Goal: Task Accomplishment & Management: Manage account settings

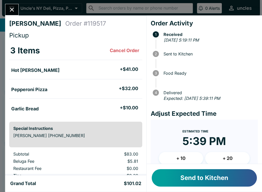
click at [10, 4] on button "Close" at bounding box center [11, 9] width 13 height 11
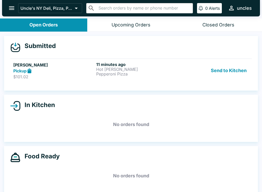
click at [219, 77] on button "Send to Kitchen" at bounding box center [229, 71] width 40 height 18
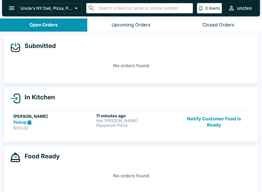
click at [114, 125] on p "Pepperoni Pizza" at bounding box center [136, 125] width 81 height 5
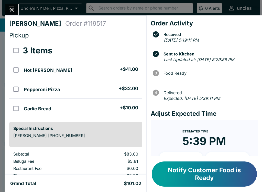
click at [16, 7] on button "Close" at bounding box center [11, 9] width 13 height 11
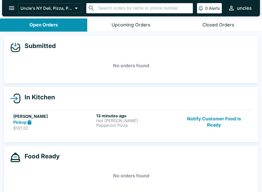
click at [111, 127] on p "Pepperoni Pizza" at bounding box center [136, 125] width 81 height 5
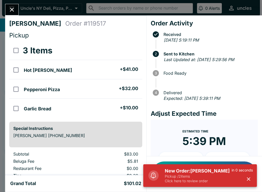
click at [195, 177] on p "Pickup / 2 items" at bounding box center [198, 176] width 67 height 5
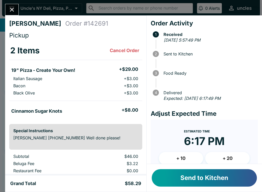
click at [215, 180] on button "Send to Kitchen" at bounding box center [204, 177] width 105 height 17
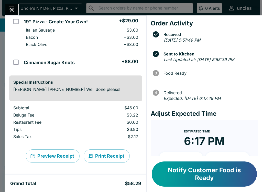
scroll to position [48, 0]
click at [17, 11] on button "Close" at bounding box center [11, 9] width 13 height 11
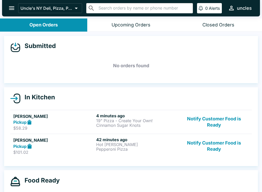
click at [114, 152] on div "42 minutes ago Hot [PERSON_NAME] Pizza Pepperoni Pizza" at bounding box center [136, 146] width 81 height 18
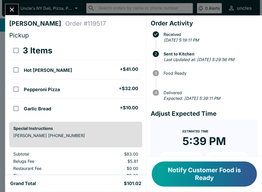
click at [198, 180] on button "Notify Customer Food is Ready" at bounding box center [204, 173] width 105 height 25
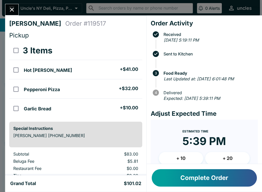
click at [226, 175] on button "Complete Order" at bounding box center [204, 177] width 105 height 17
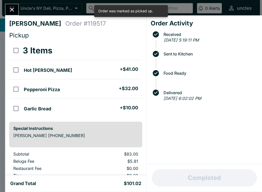
click at [10, 6] on button "Close" at bounding box center [11, 9] width 13 height 11
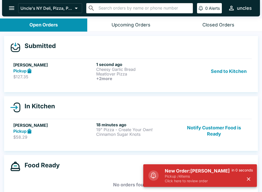
click at [121, 67] on p "Cheesy Garlic Bread" at bounding box center [136, 69] width 81 height 5
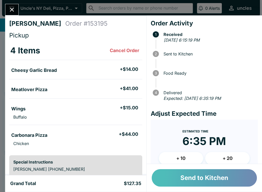
click at [200, 178] on button "Send to Kitchen" at bounding box center [204, 177] width 105 height 17
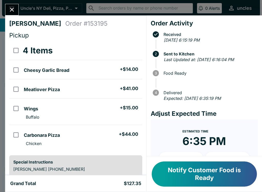
click at [14, 5] on button "Close" at bounding box center [11, 9] width 13 height 11
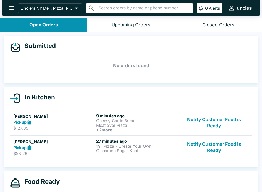
click at [219, 152] on button "Notify Customer Food is Ready" at bounding box center [214, 147] width 69 height 18
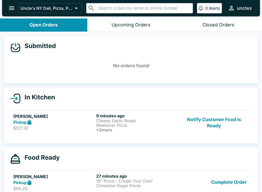
click at [143, 178] on p "19" Pizza - Create Your Own!" at bounding box center [136, 180] width 81 height 5
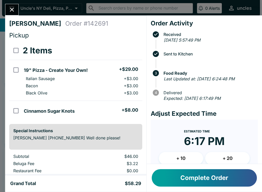
click at [208, 174] on button "Complete Order" at bounding box center [204, 177] width 105 height 17
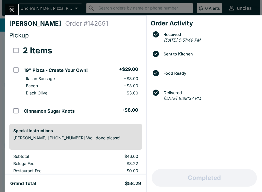
click at [11, 6] on icon "Close" at bounding box center [11, 9] width 7 height 7
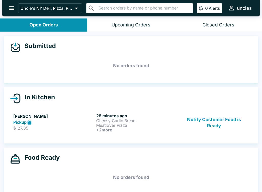
click at [101, 125] on p "Meatlover Pizza" at bounding box center [136, 125] width 81 height 5
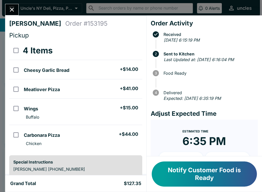
click at [205, 173] on button "Notify Customer Food is Ready" at bounding box center [204, 173] width 105 height 25
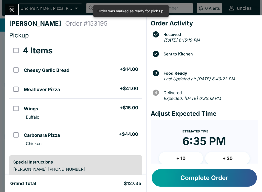
click at [206, 179] on button "Complete Order" at bounding box center [204, 177] width 105 height 17
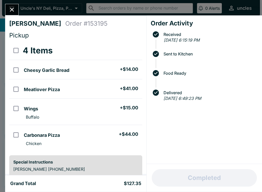
click at [13, 9] on icon "Close" at bounding box center [12, 10] width 4 height 4
